Goal: Find contact information: Find contact information

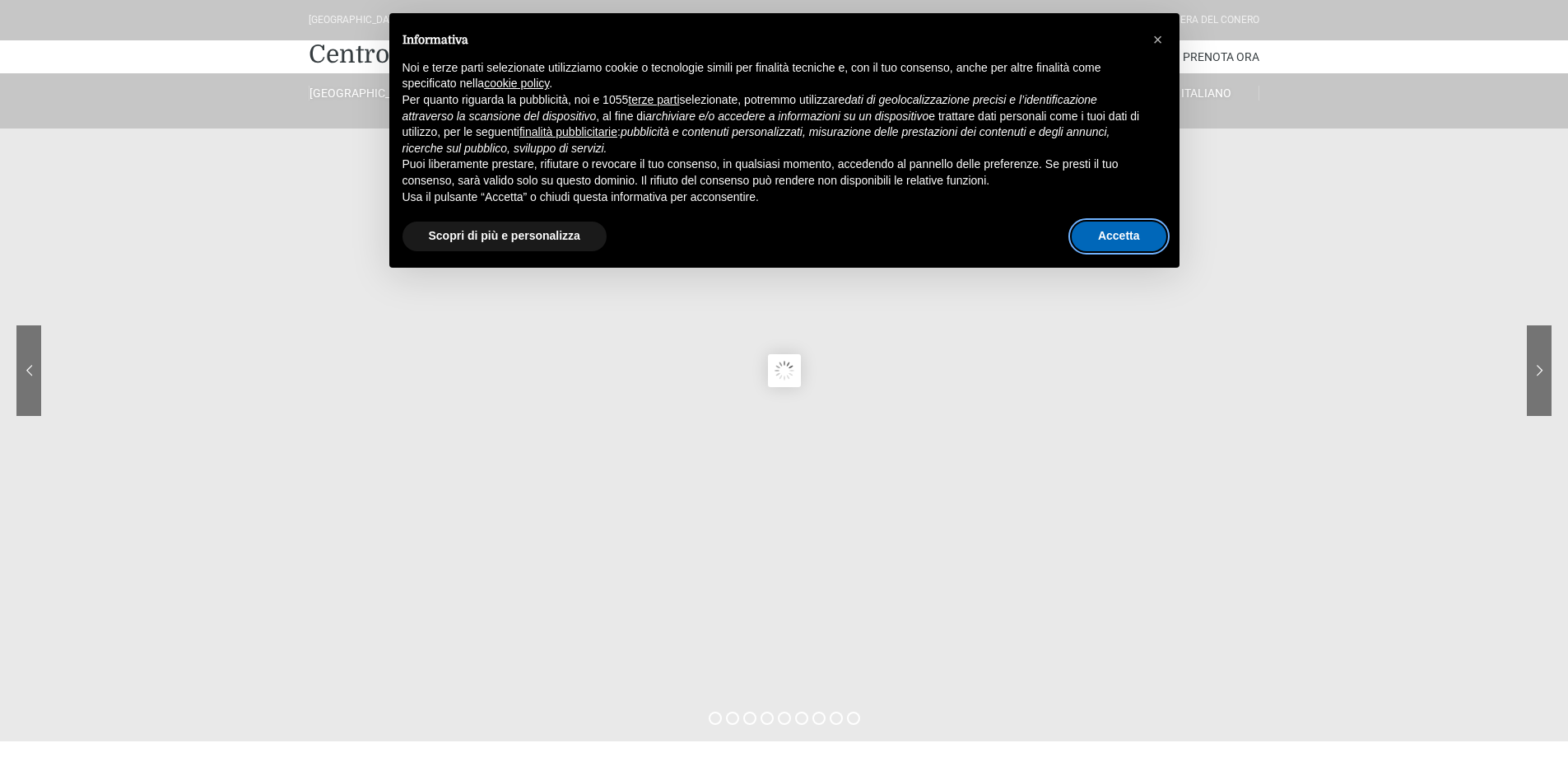
click at [1103, 238] on button "Accetta" at bounding box center [1119, 236] width 94 height 29
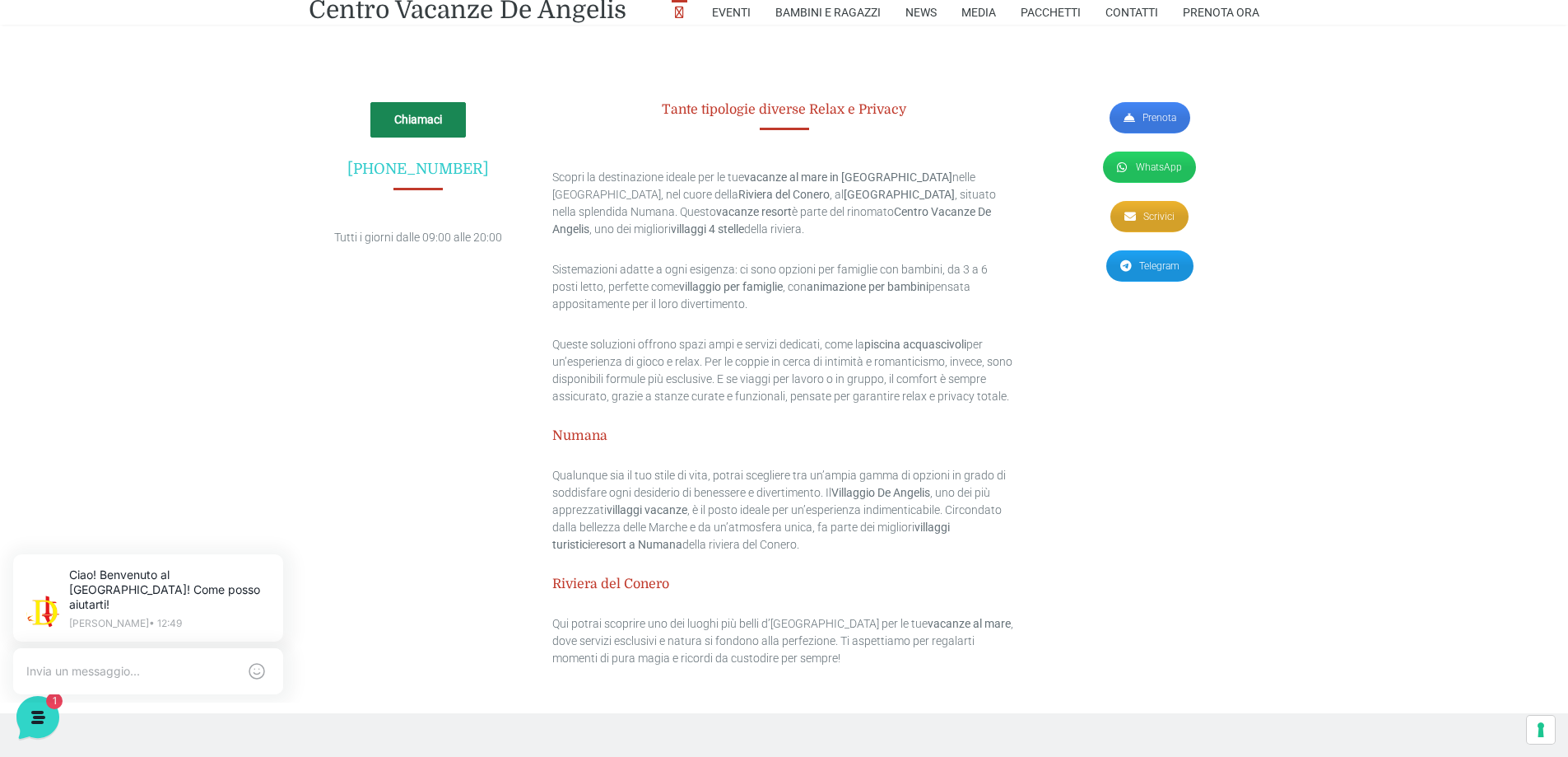
scroll to position [4522, 0]
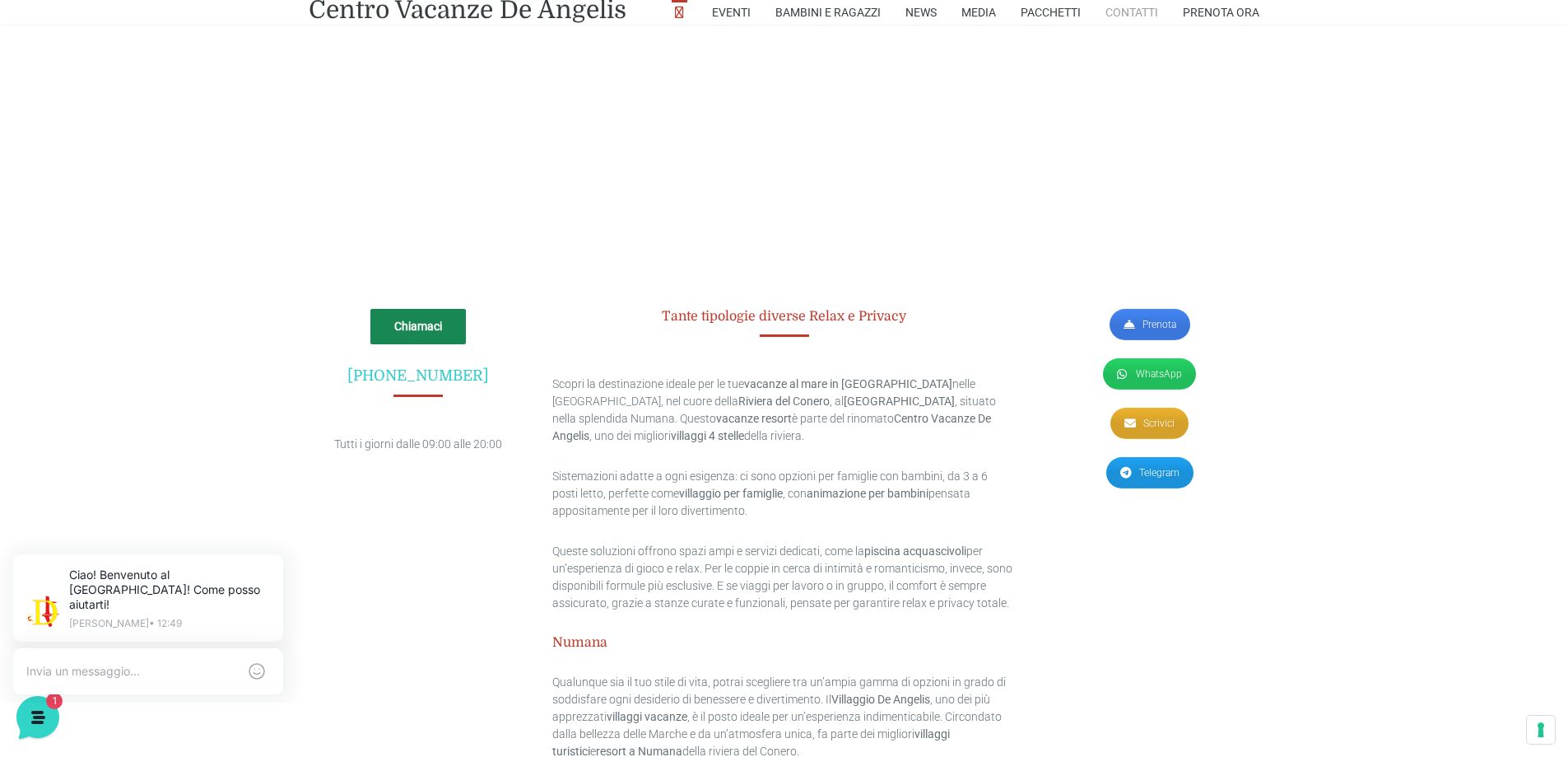
click at [1137, 6] on link "Contatti" at bounding box center [1132, 12] width 53 height 25
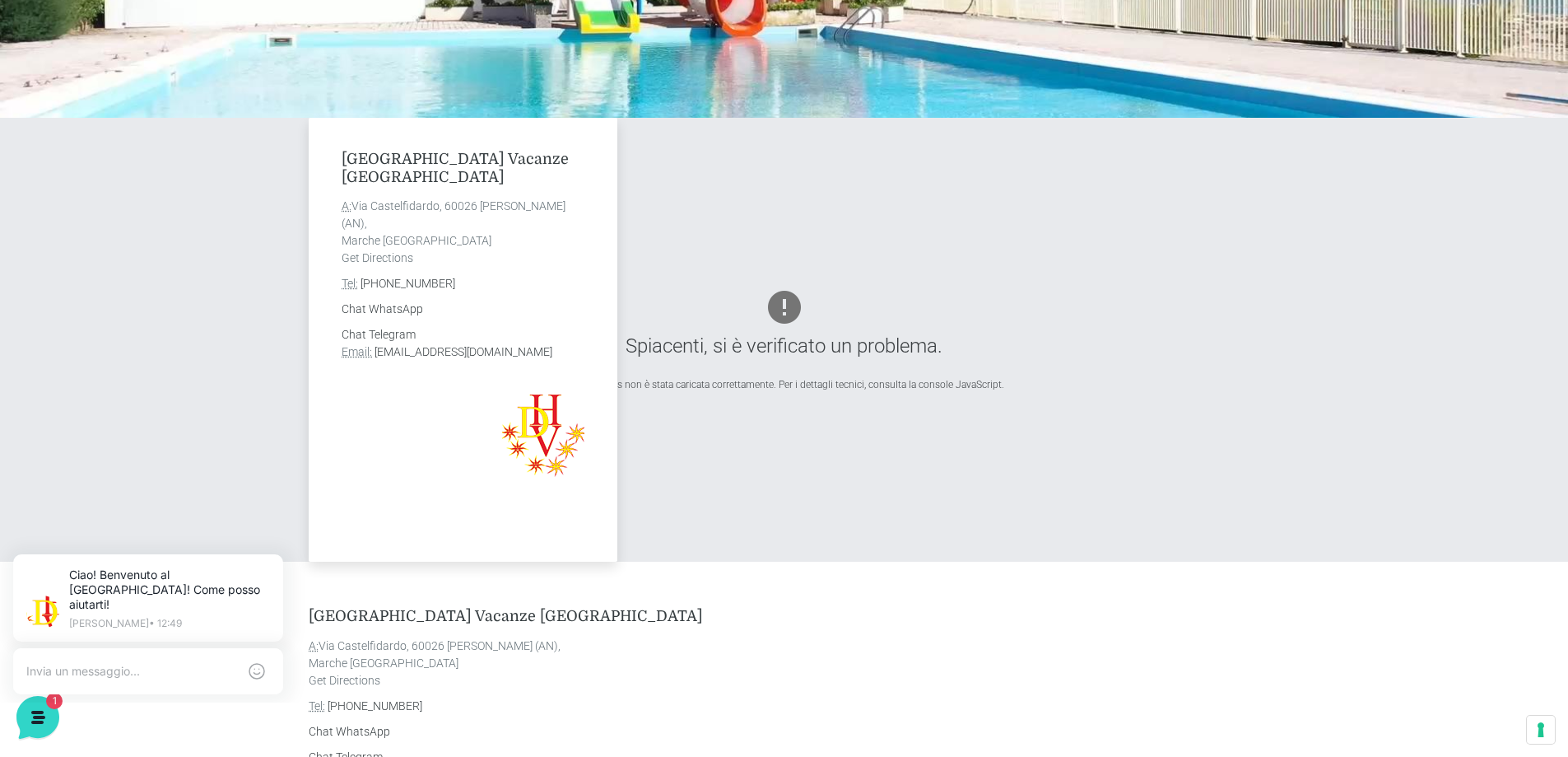
scroll to position [494, 0]
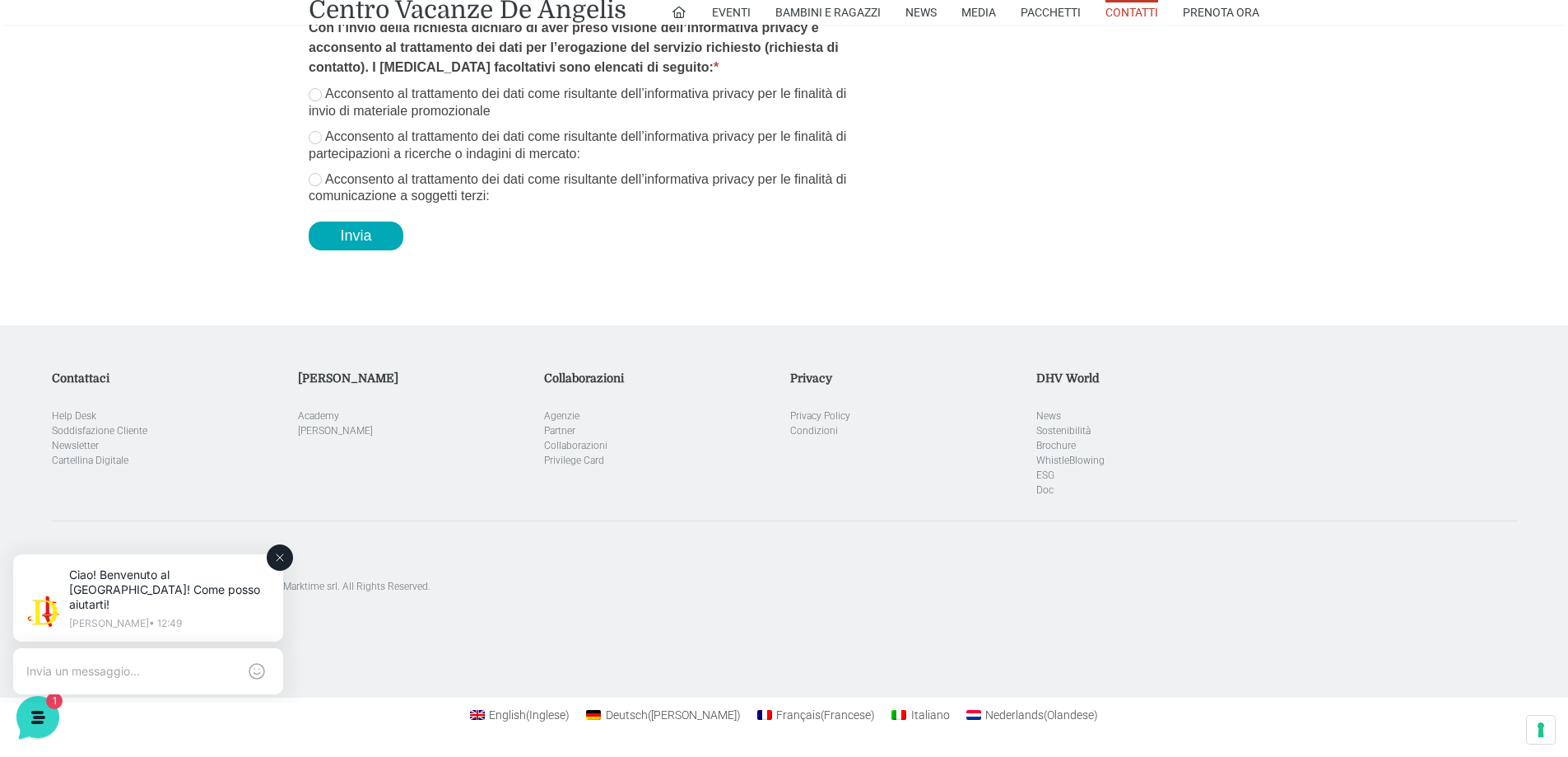
click at [277, 562] on icon at bounding box center [280, 557] width 13 height 13
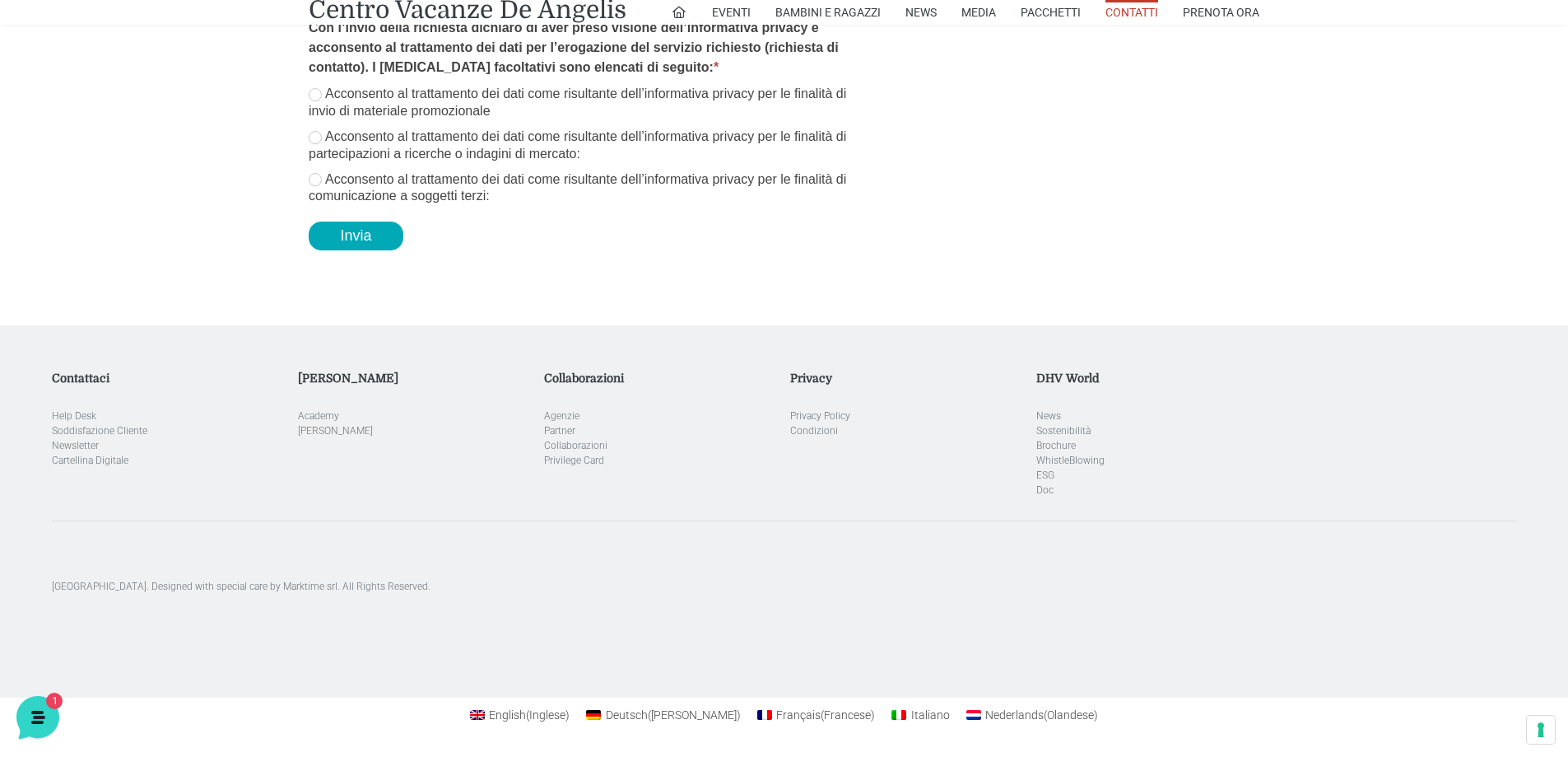
drag, startPoint x: 488, startPoint y: 584, endPoint x: 430, endPoint y: 589, distance: 58.2
click at [430, 589] on p "[GEOGRAPHIC_DATA]. Designed with special care by Marktime srl. All Rights Reser…" at bounding box center [784, 586] width 1465 height 15
copy p "Marktime srl."
